Goal: Transaction & Acquisition: Purchase product/service

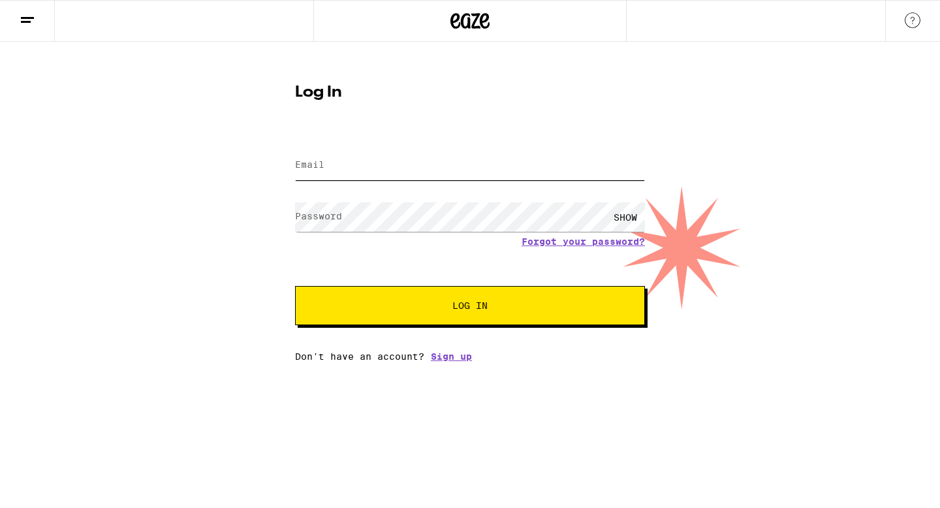
type input "[EMAIL_ADDRESS][DOMAIN_NAME]"
click at [381, 294] on button "Log In" at bounding box center [470, 305] width 350 height 39
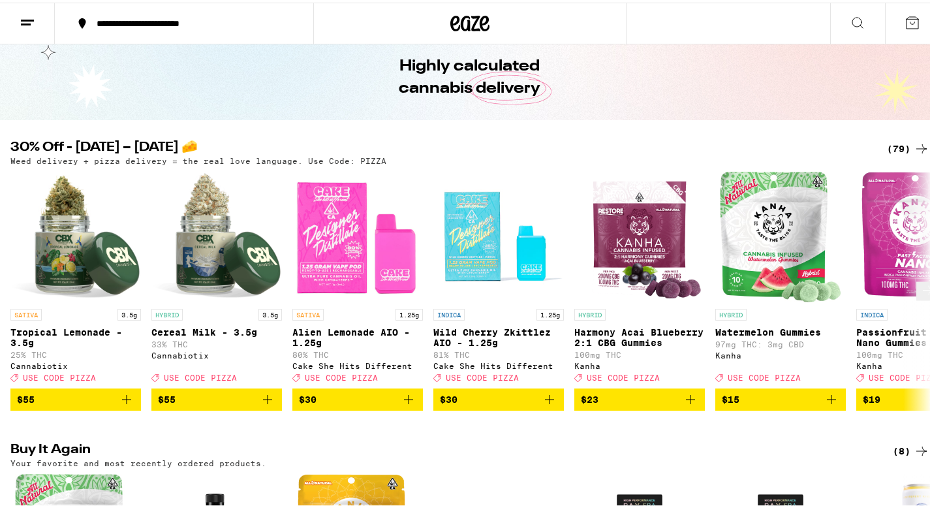
scroll to position [63, 0]
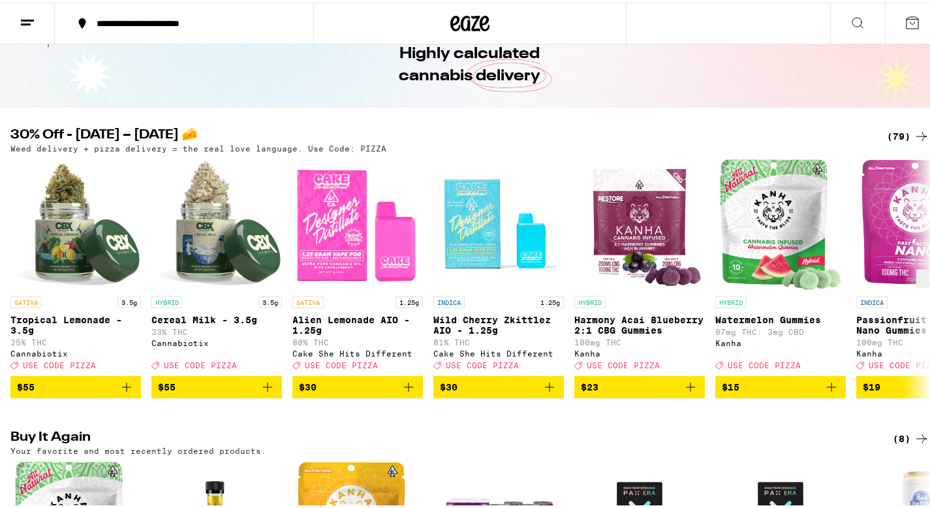
click at [920, 283] on icon at bounding box center [928, 276] width 16 height 16
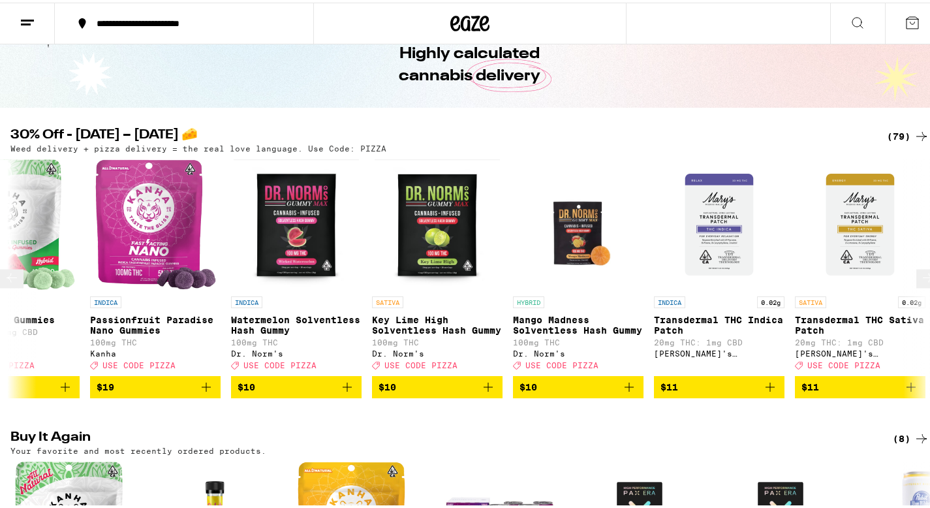
scroll to position [0, 767]
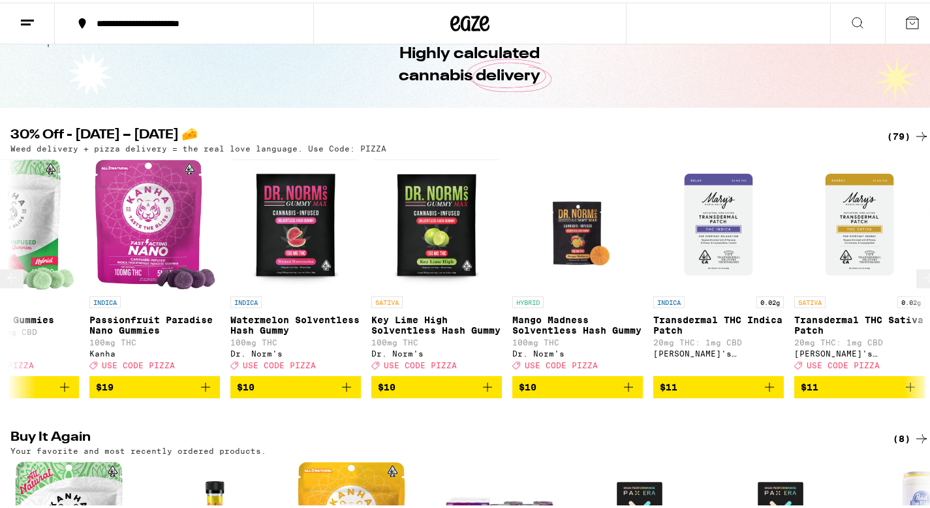
click at [916, 286] on button at bounding box center [927, 276] width 23 height 19
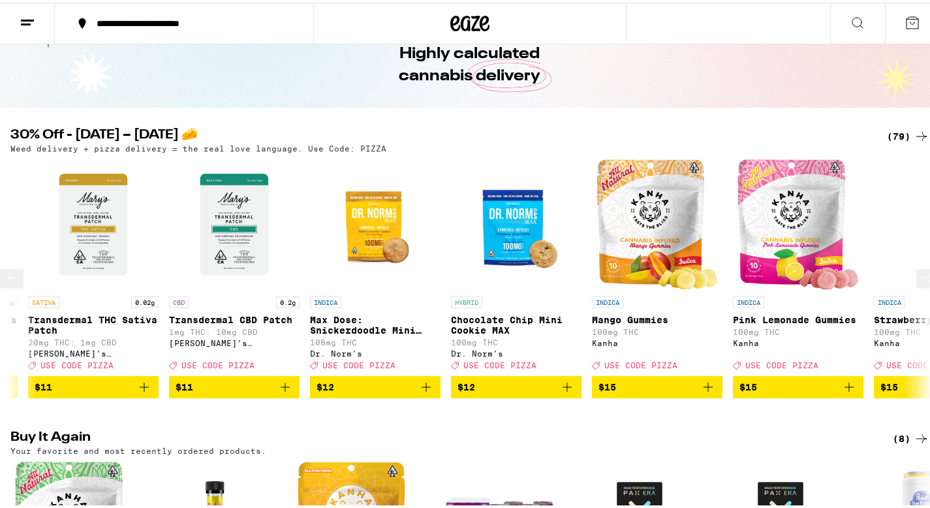
scroll to position [0, 1534]
click at [920, 280] on icon at bounding box center [928, 276] width 16 height 16
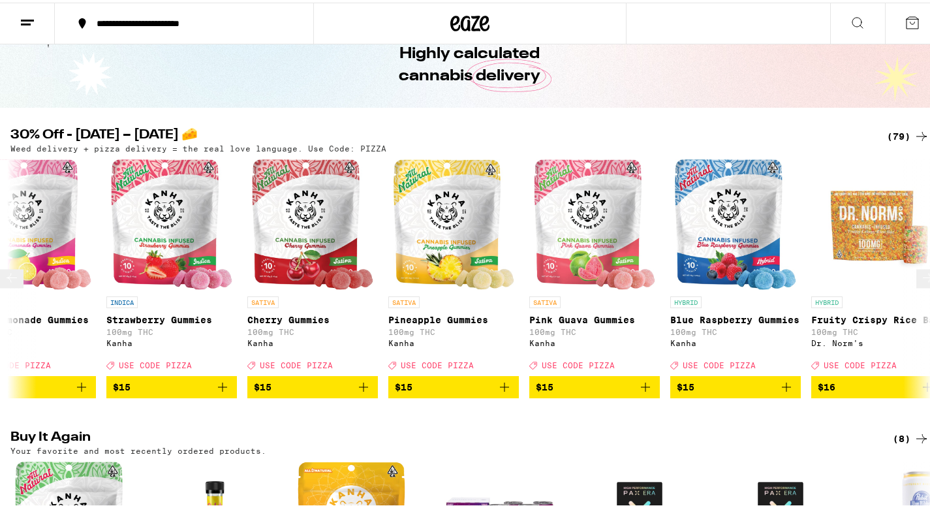
click at [920, 280] on icon at bounding box center [928, 276] width 16 height 16
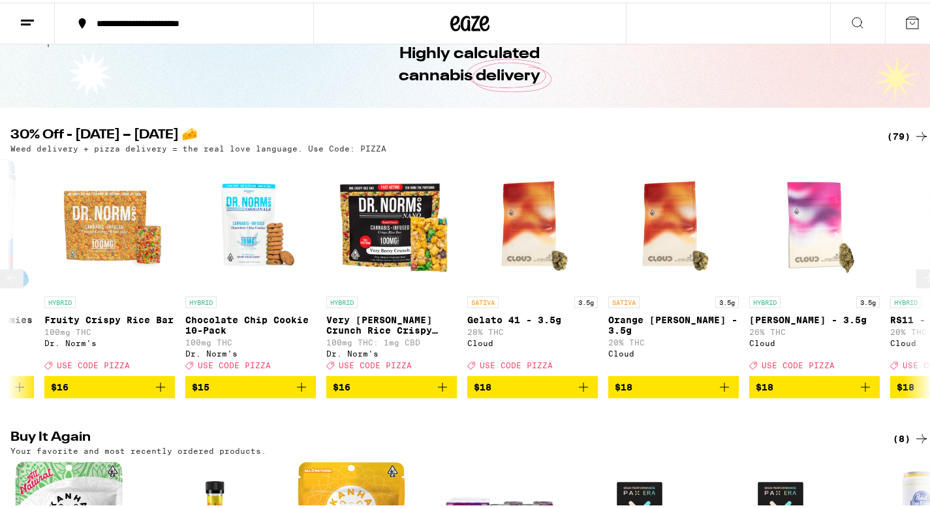
click at [920, 280] on icon at bounding box center [928, 276] width 16 height 16
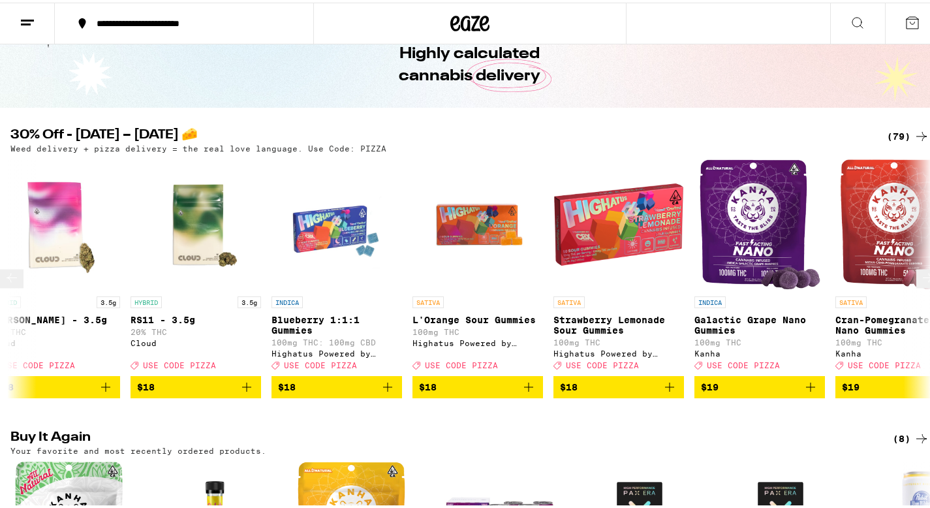
scroll to position [0, 3834]
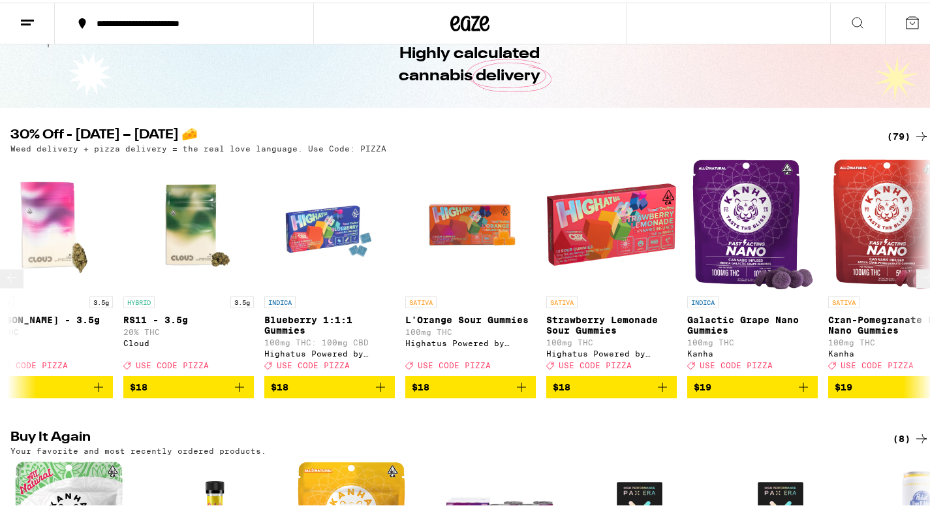
click at [920, 280] on icon at bounding box center [928, 276] width 16 height 16
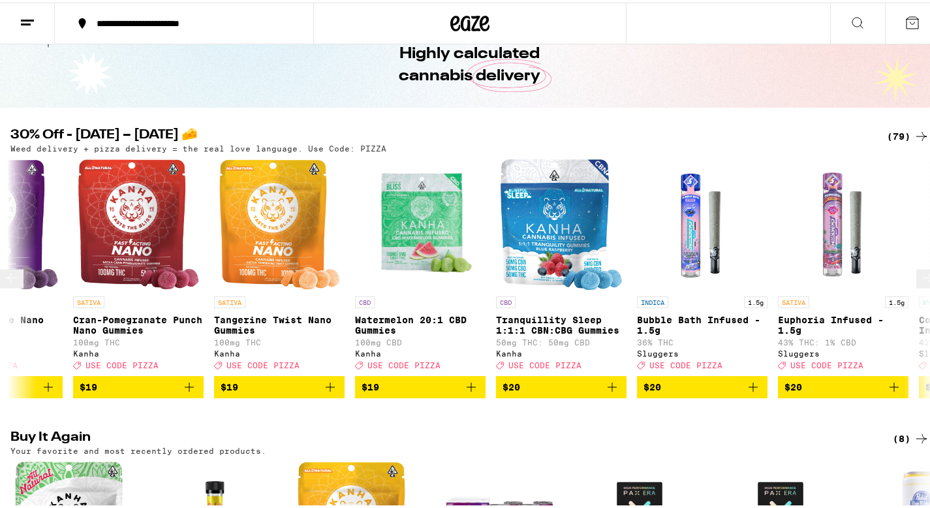
scroll to position [0, 4601]
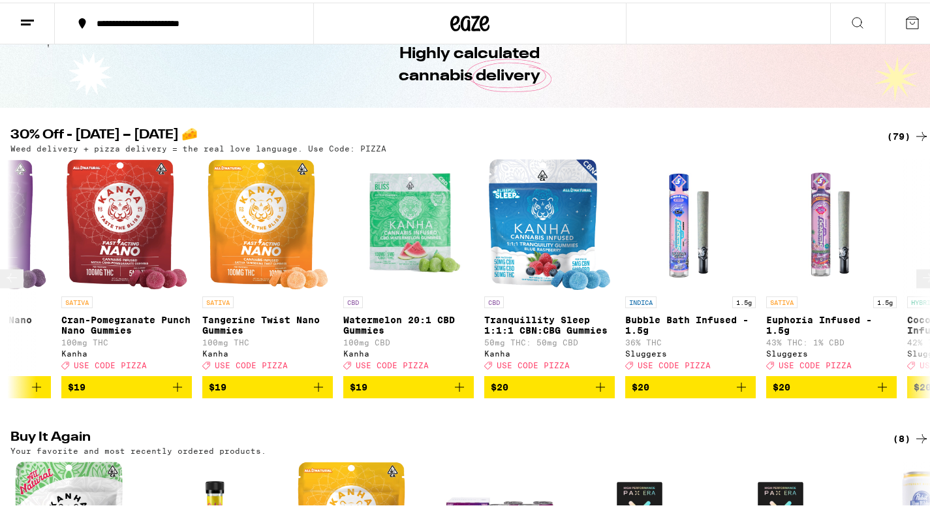
click at [920, 280] on icon at bounding box center [928, 276] width 16 height 16
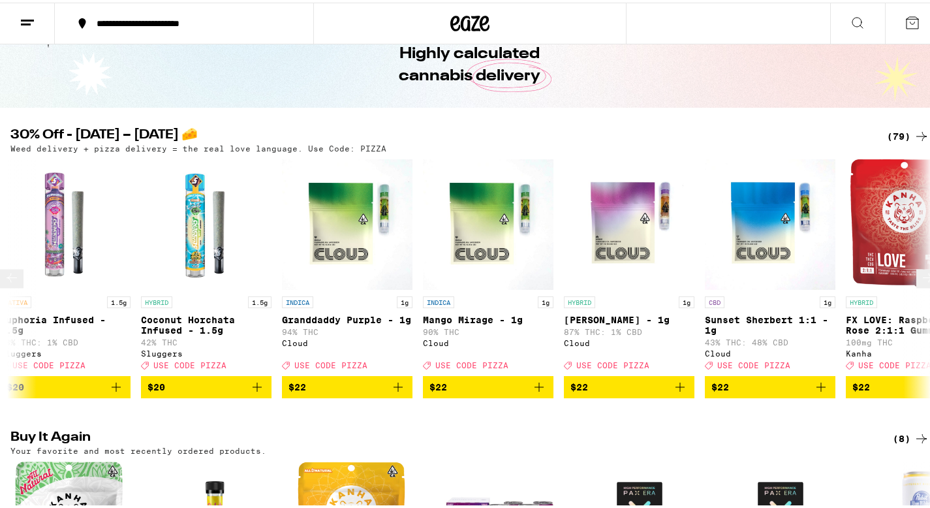
scroll to position [0, 5368]
click at [920, 283] on icon at bounding box center [928, 276] width 16 height 16
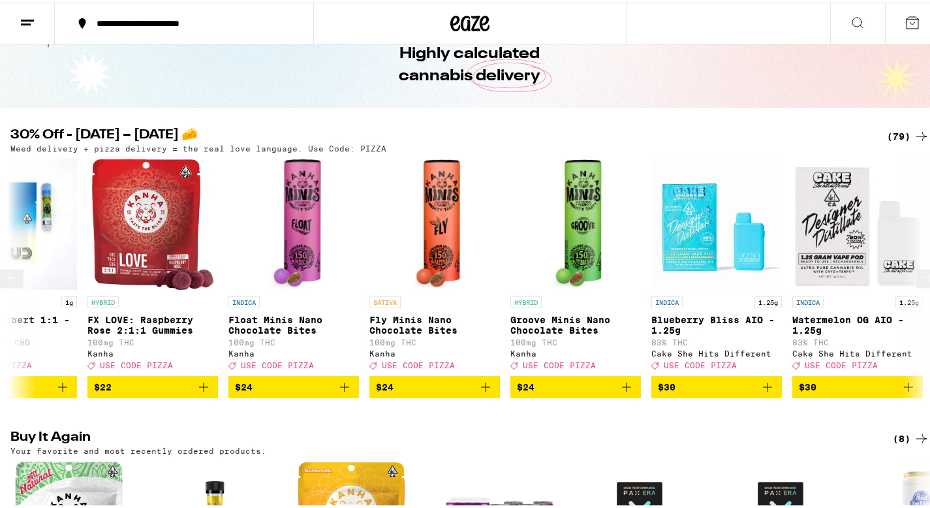
scroll to position [0, 6135]
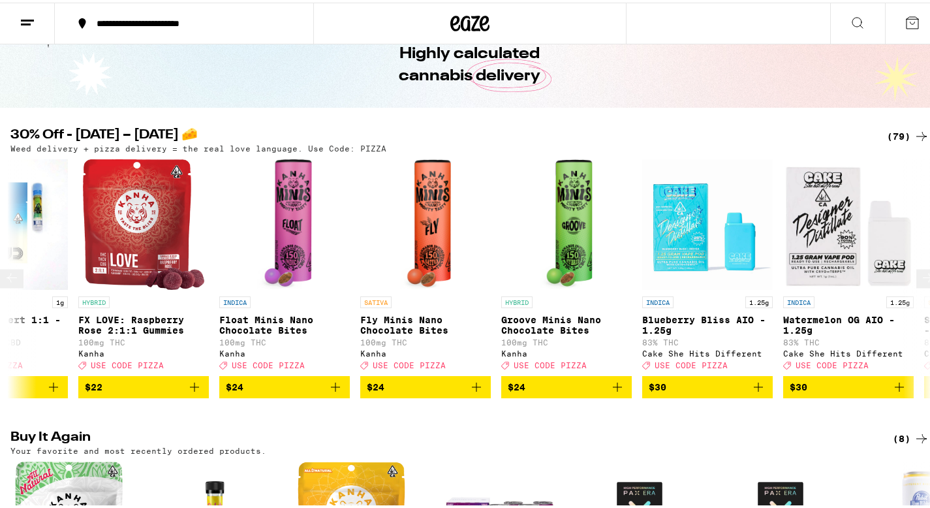
click at [920, 283] on icon at bounding box center [928, 276] width 16 height 16
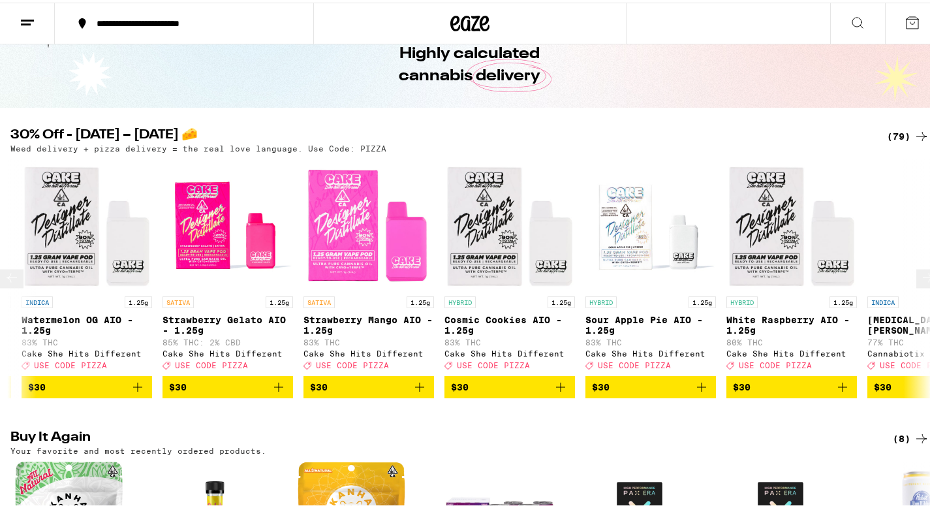
scroll to position [0, 6901]
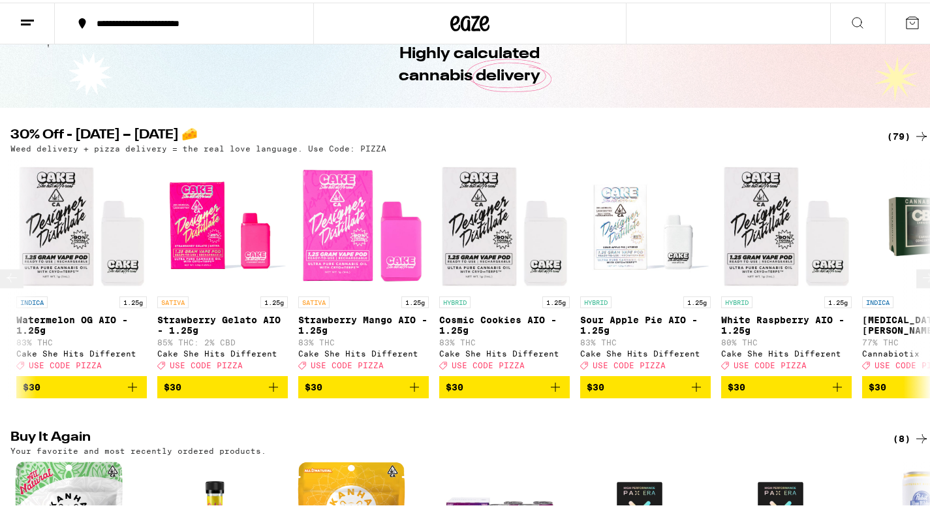
click at [920, 283] on icon at bounding box center [928, 276] width 16 height 16
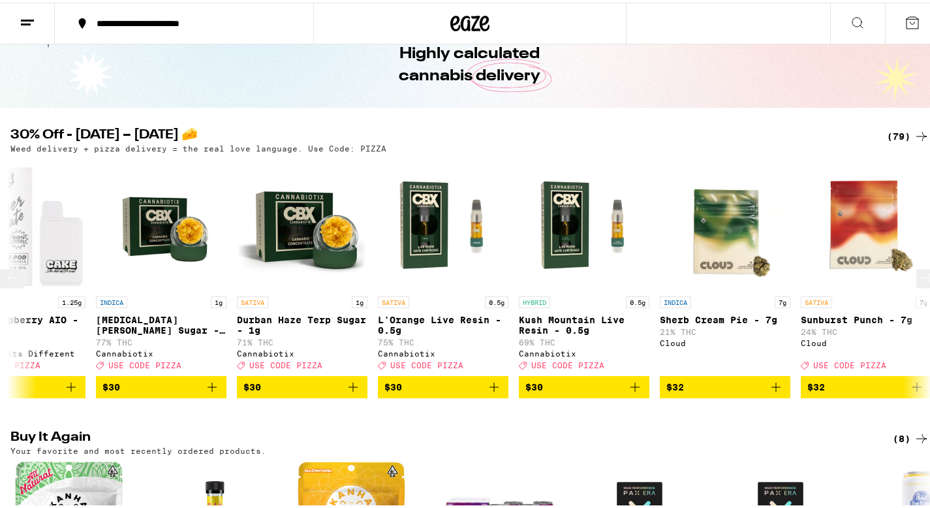
scroll to position [0, 7668]
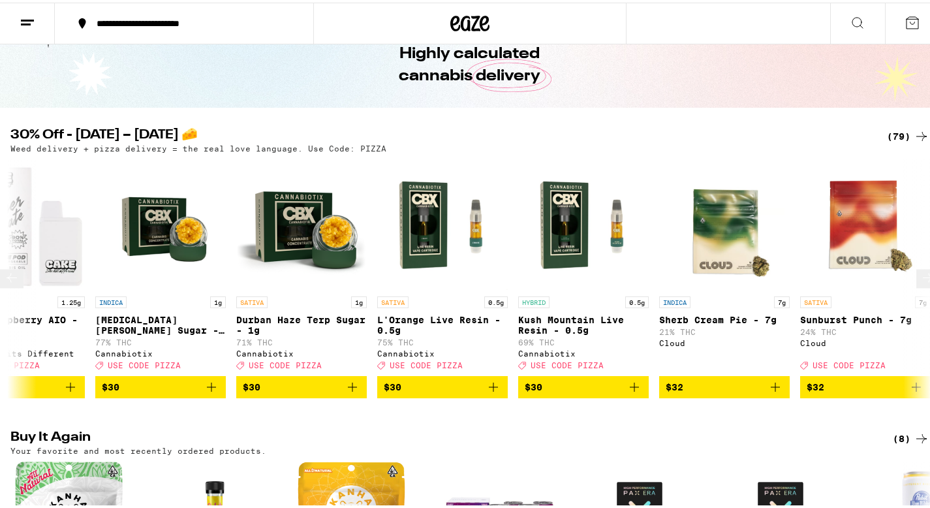
click at [920, 283] on icon at bounding box center [928, 276] width 16 height 16
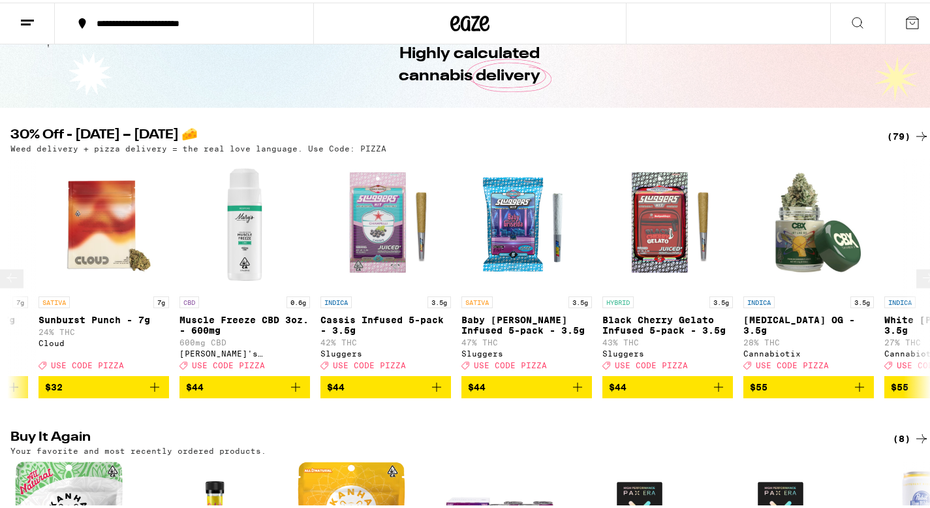
scroll to position [0, 8435]
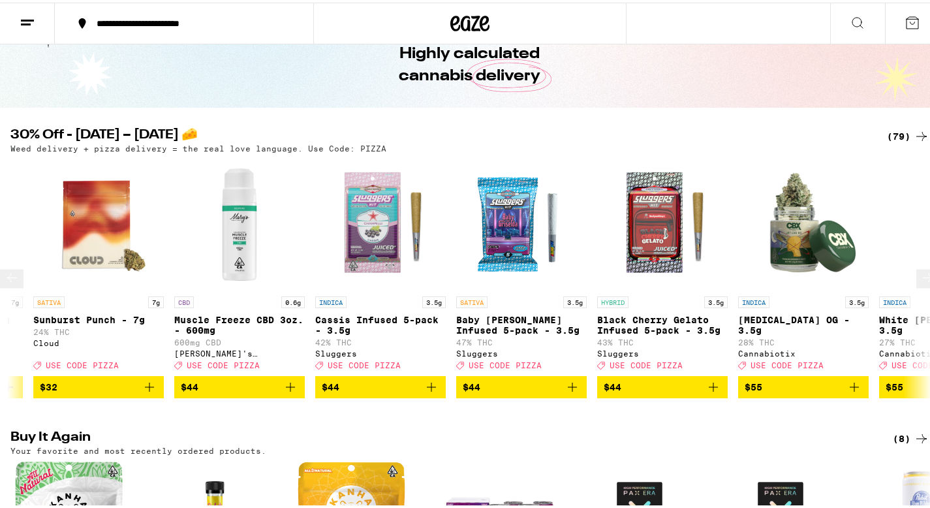
click at [920, 283] on icon at bounding box center [928, 276] width 16 height 16
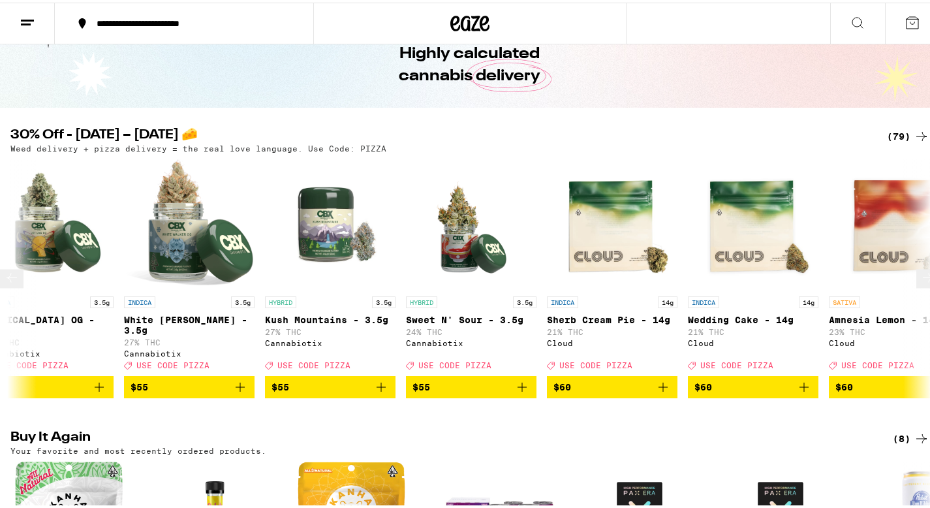
scroll to position [0, 9202]
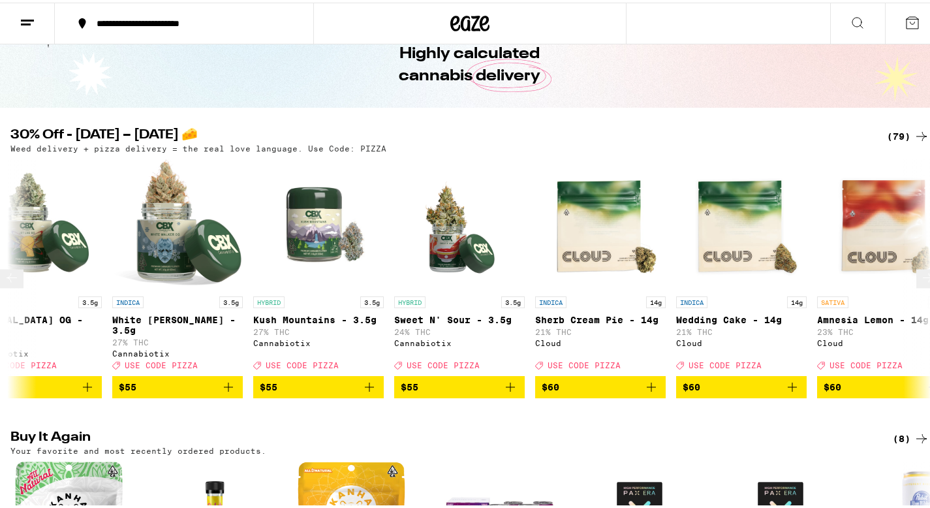
click at [17, 273] on icon at bounding box center [12, 276] width 16 height 16
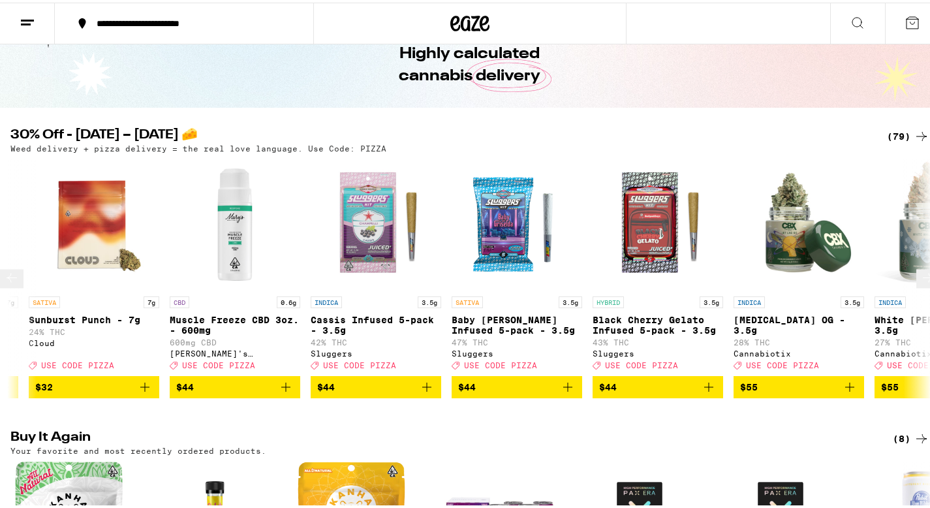
scroll to position [0, 8435]
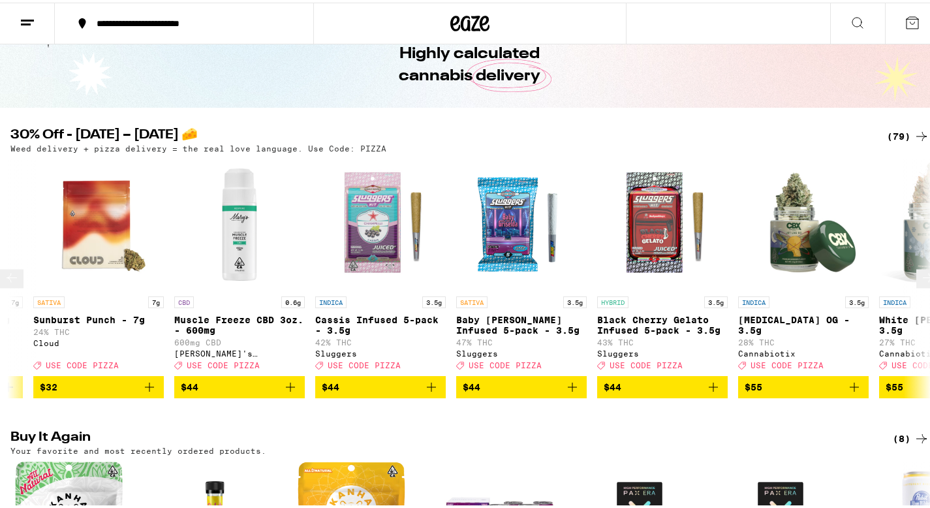
click at [920, 276] on icon at bounding box center [928, 276] width 16 height 16
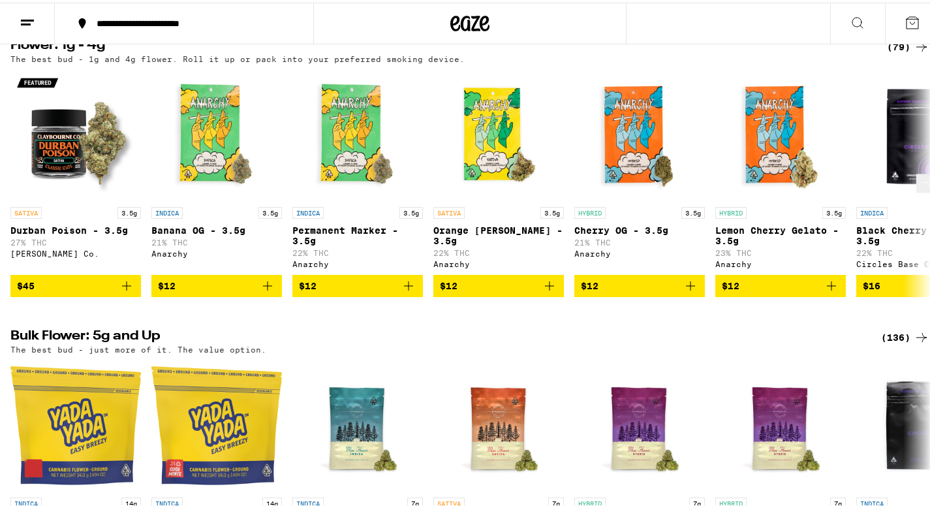
scroll to position [0, 0]
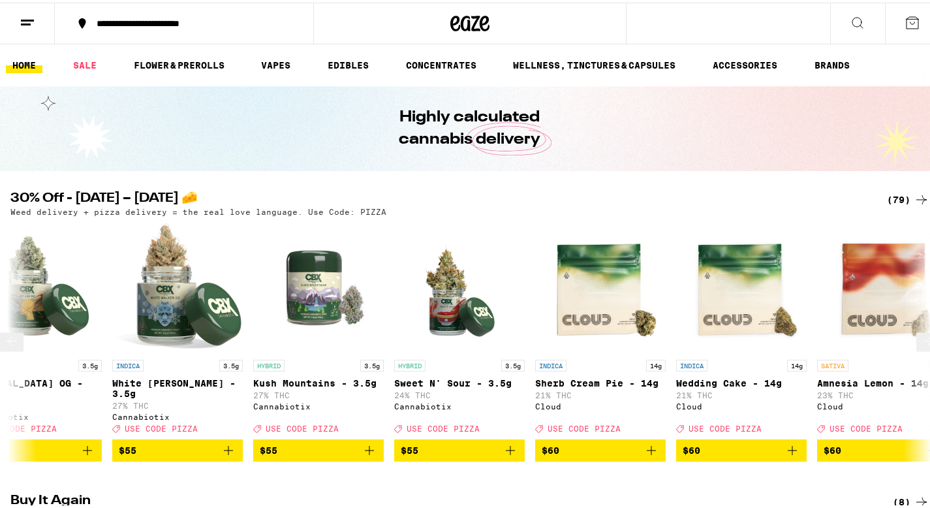
click at [450, 311] on img "Open page for Sweet N' Sour - 3.5g from Cannabiotix" at bounding box center [459, 285] width 131 height 131
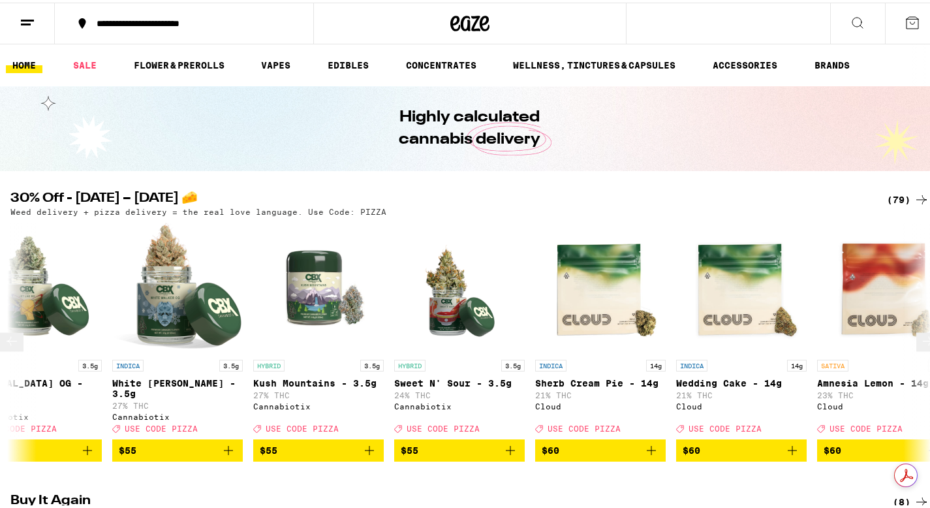
click at [320, 297] on img "Open page for Kush Mountains - 3.5g from Cannabiotix" at bounding box center [318, 285] width 131 height 131
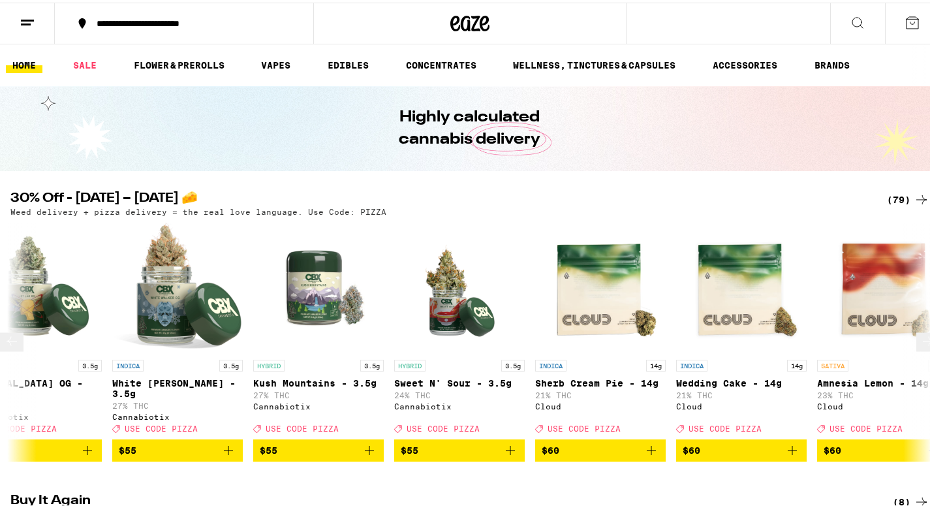
click at [15, 349] on button at bounding box center [11, 339] width 23 height 19
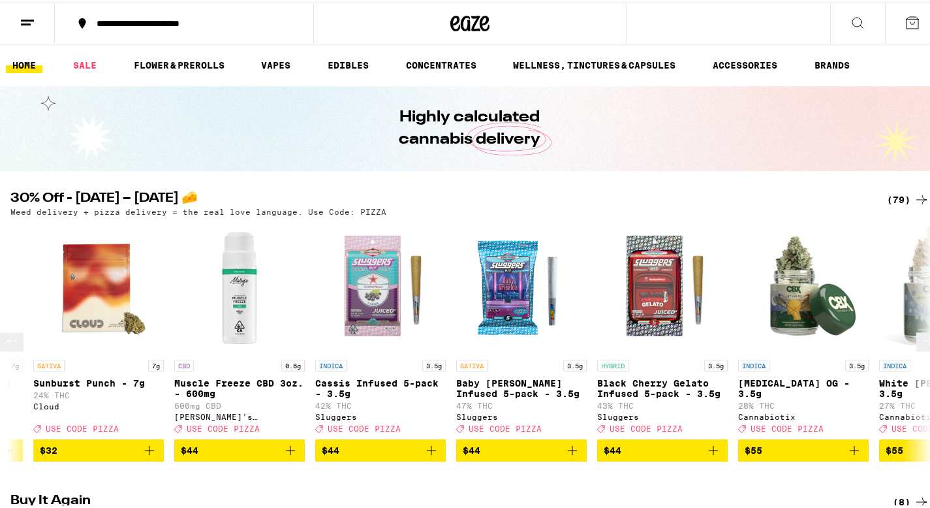
scroll to position [0, 8435]
click at [920, 346] on icon at bounding box center [928, 339] width 16 height 16
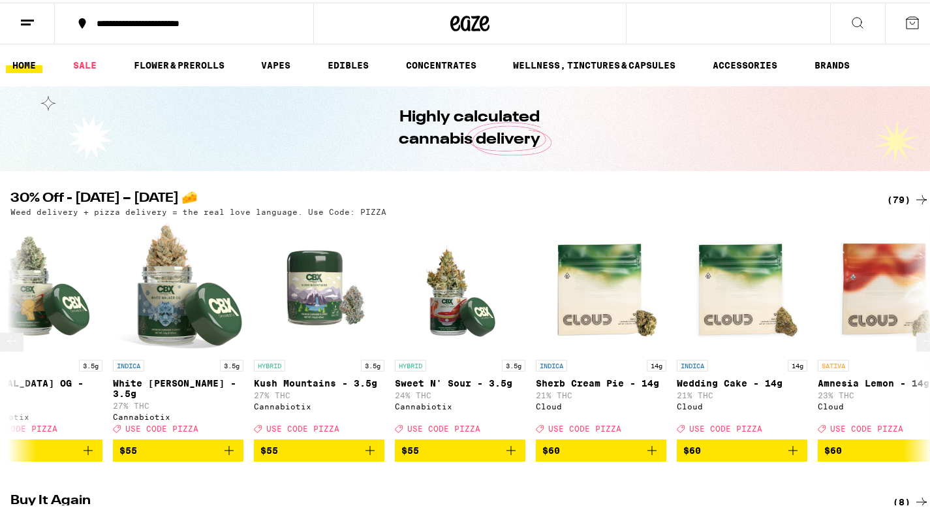
scroll to position [0, 9202]
click at [176, 319] on img "Open page for White Walker OG - 3.5g from Cannabiotix" at bounding box center [177, 285] width 131 height 131
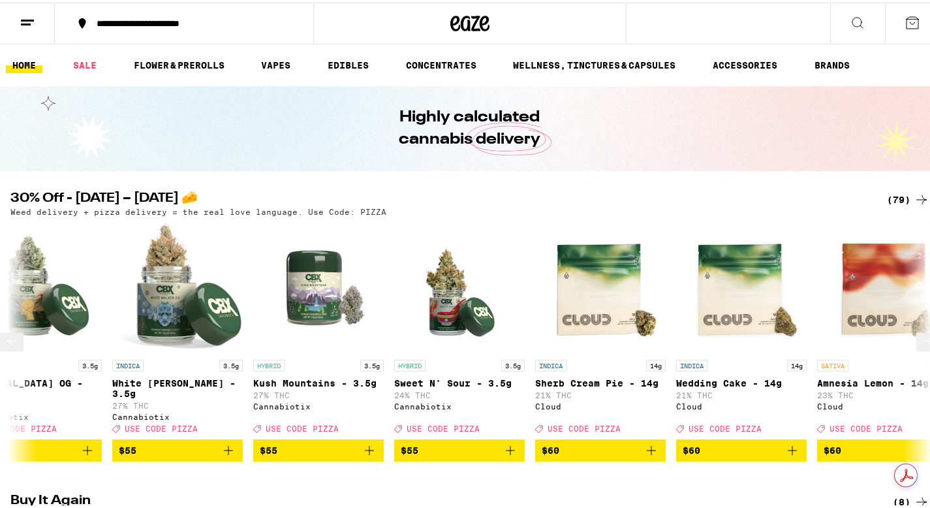
click at [916, 330] on button at bounding box center [927, 339] width 23 height 19
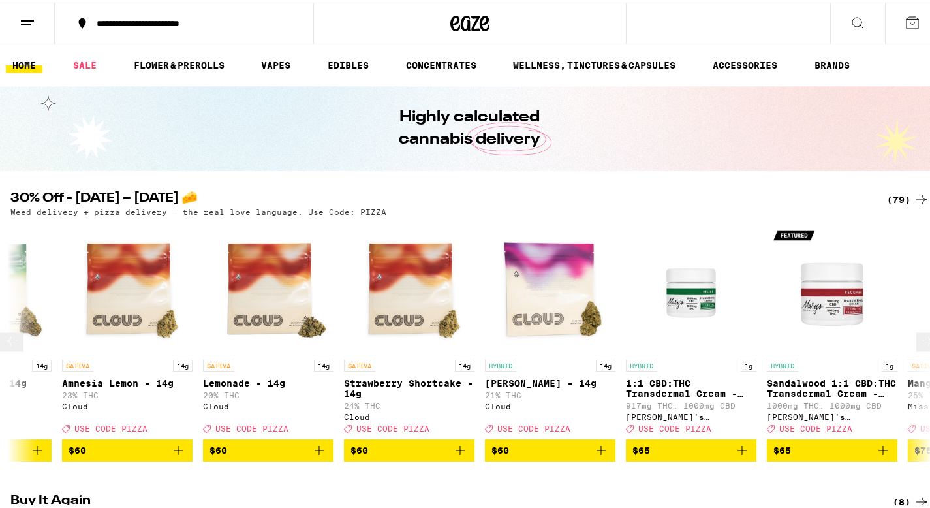
scroll to position [0, 9969]
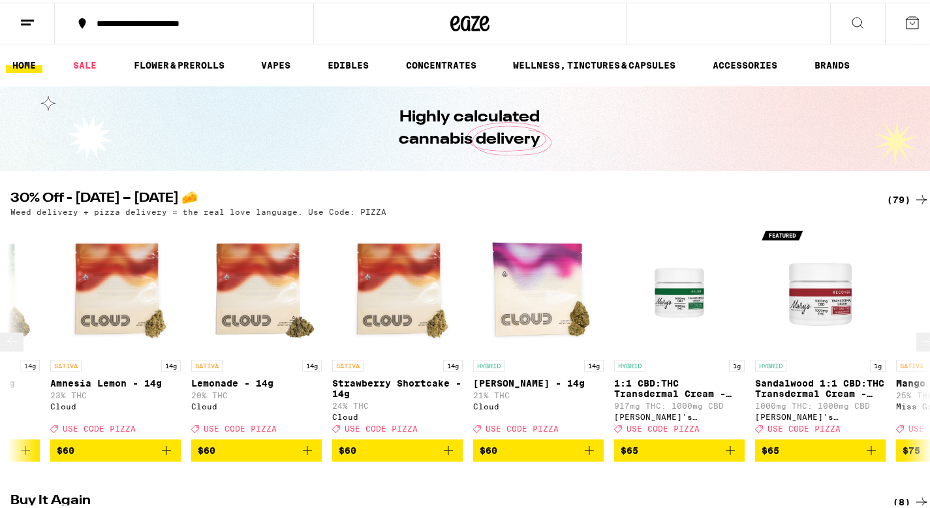
click at [531, 298] on img "Open page for Runtz - 14g from Cloud" at bounding box center [538, 285] width 131 height 131
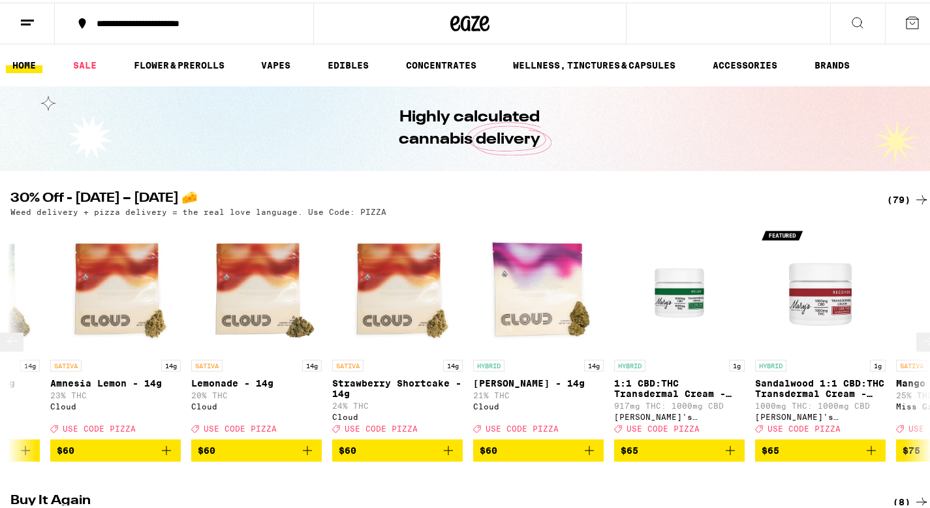
click at [916, 334] on button at bounding box center [927, 339] width 23 height 19
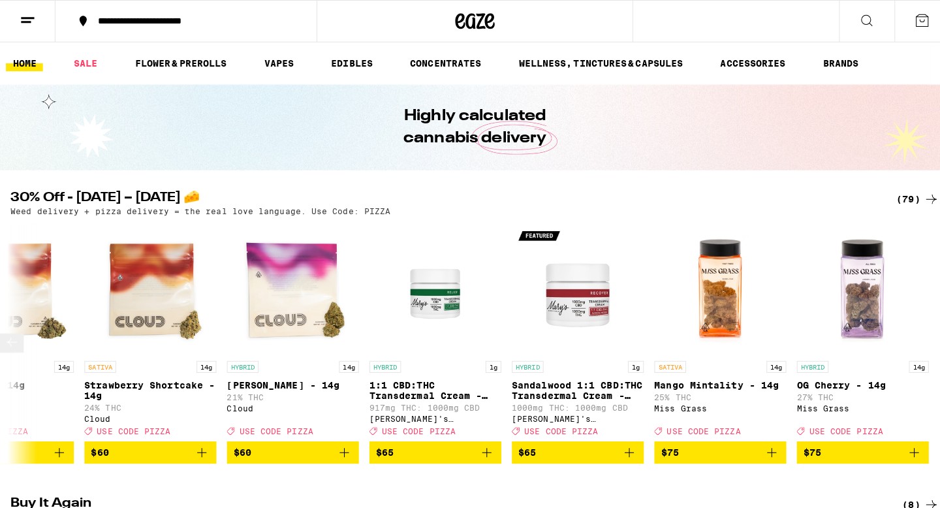
scroll to position [0, 10227]
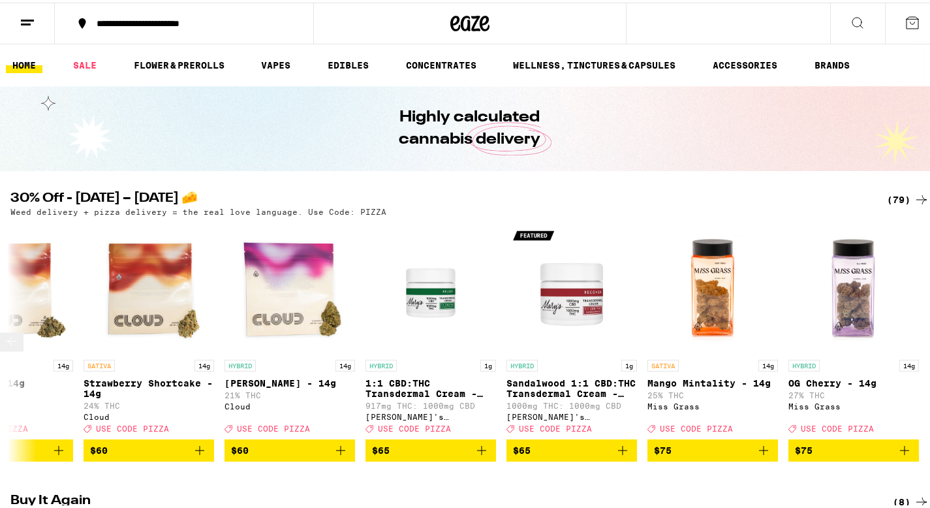
click at [821, 305] on img "Open page for OG Cherry - 14g from Miss Grass" at bounding box center [853, 285] width 131 height 131
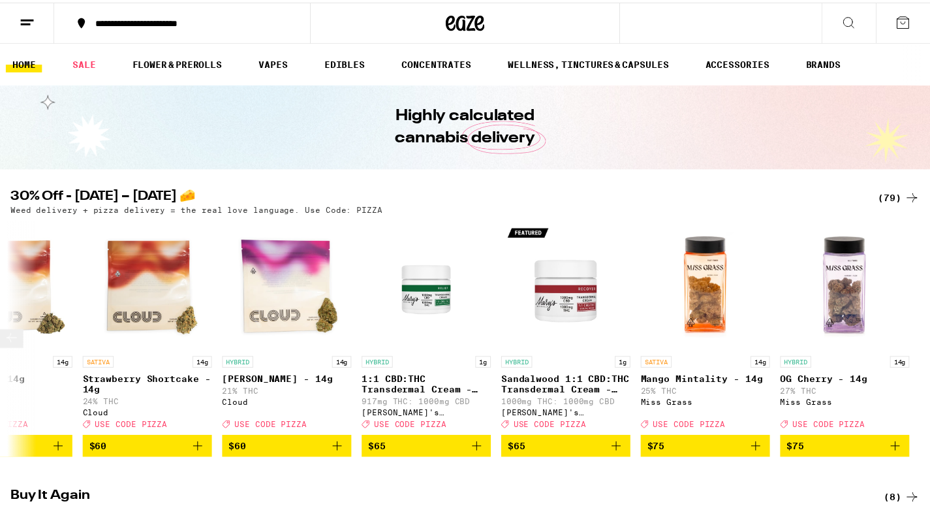
scroll to position [0, 10217]
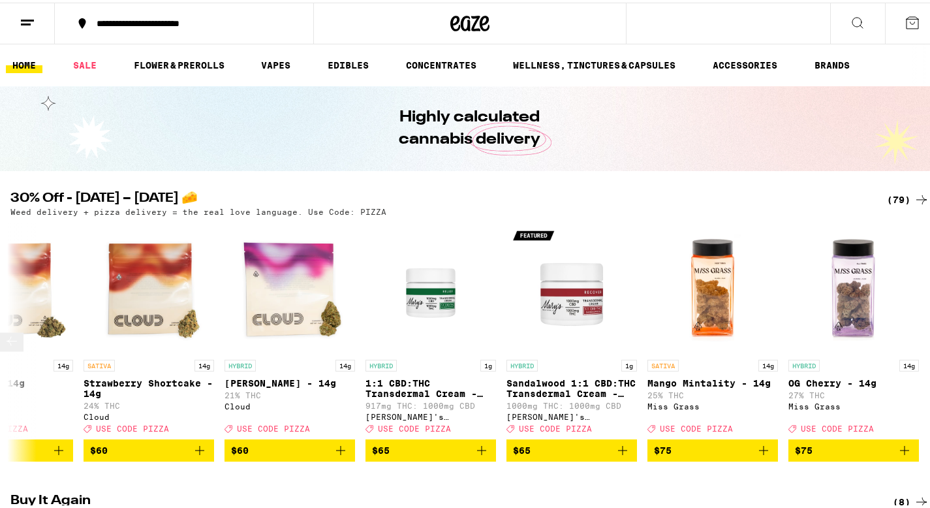
click at [715, 302] on img "Open page for Mango Mintality - 14g from Miss Grass" at bounding box center [712, 285] width 131 height 131
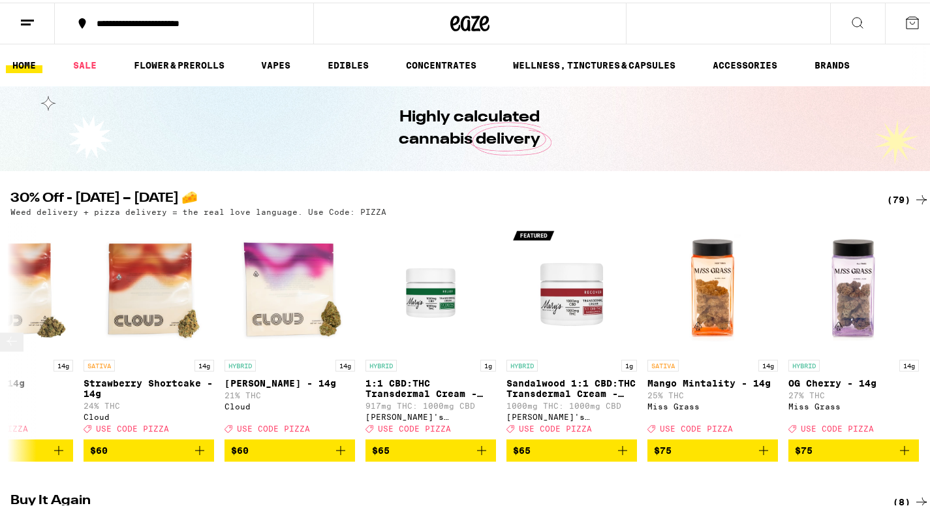
click at [849, 303] on img "Open page for OG Cherry - 14g from Miss Grass" at bounding box center [853, 285] width 131 height 131
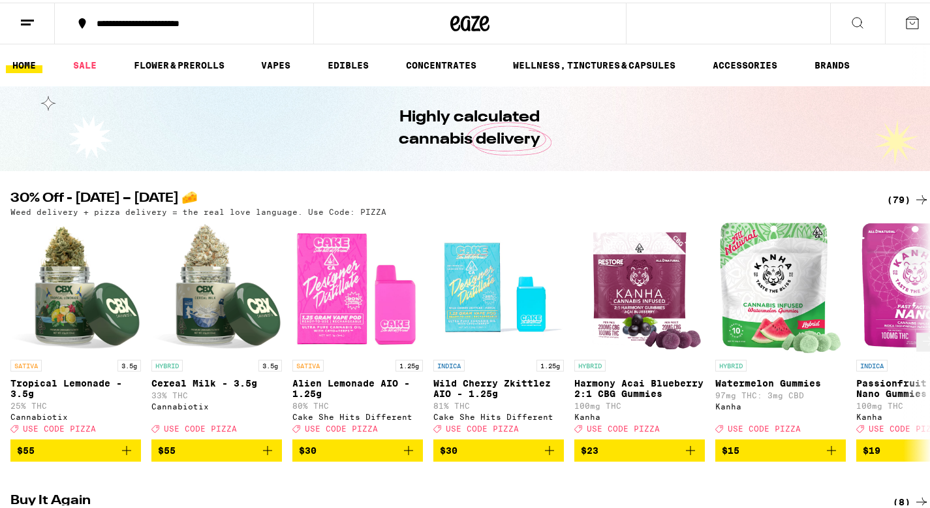
click at [201, 292] on img "Open page for Cereal Milk - 3.5g from Cannabiotix" at bounding box center [216, 285] width 131 height 131
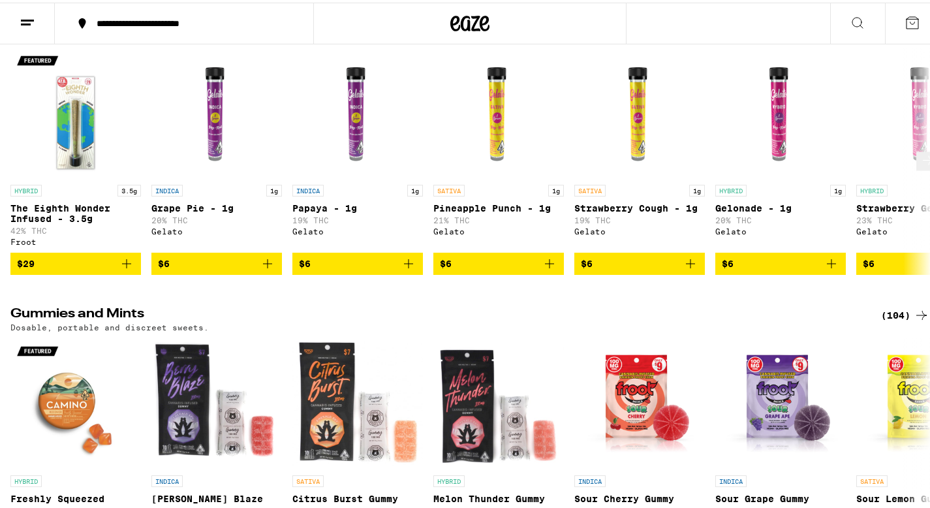
scroll to position [2832, 0]
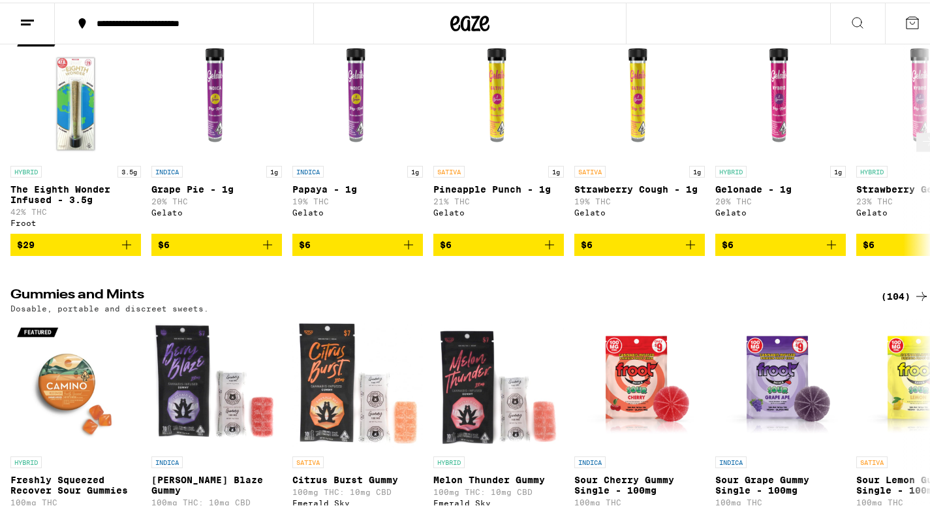
click at [920, 146] on icon at bounding box center [928, 139] width 16 height 16
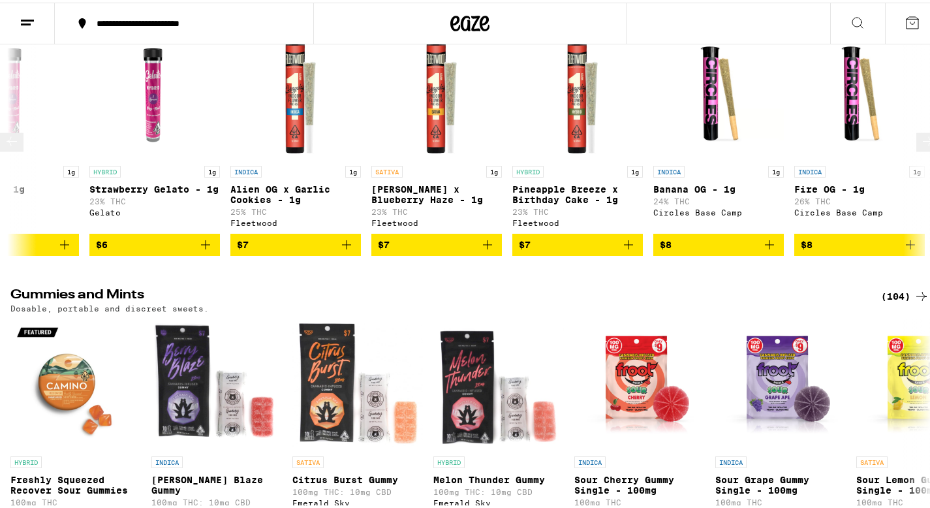
click at [920, 146] on icon at bounding box center [928, 139] width 16 height 16
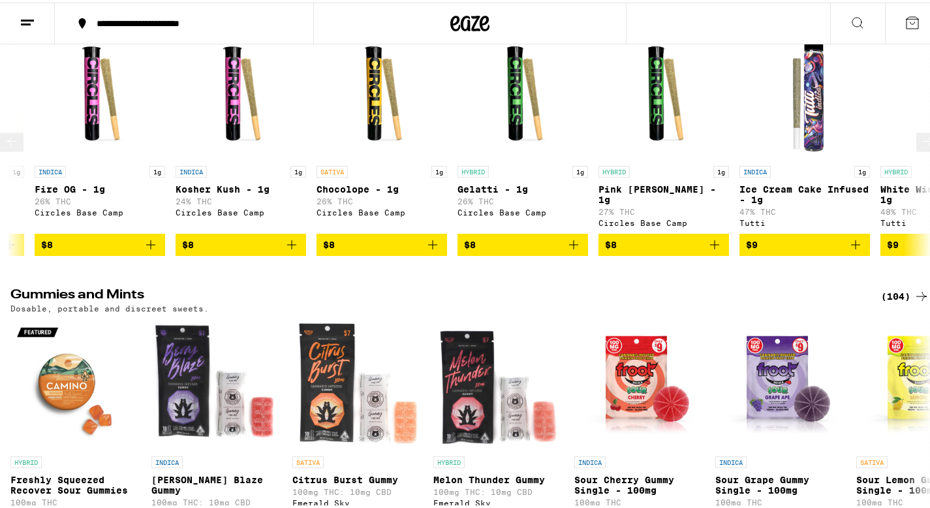
click at [920, 146] on icon at bounding box center [928, 139] width 16 height 16
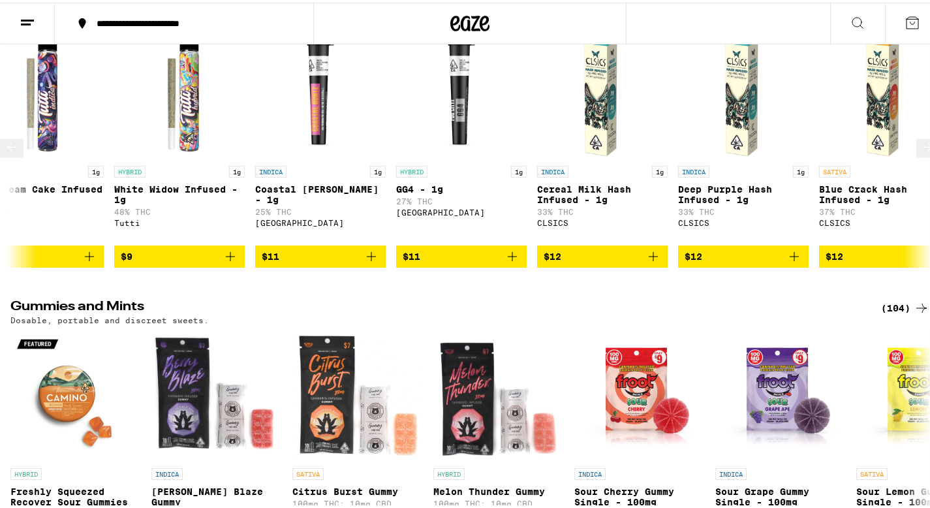
click at [920, 152] on icon at bounding box center [928, 144] width 16 height 16
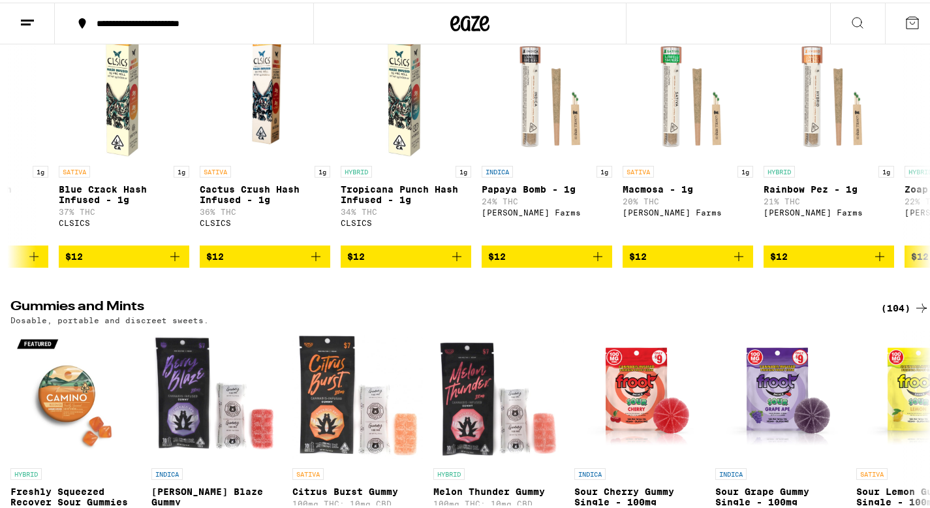
scroll to position [0, 3059]
